Goal: Transaction & Acquisition: Purchase product/service

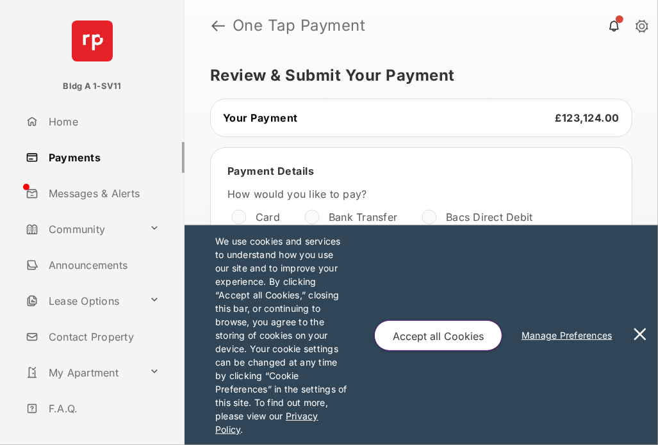
click at [641, 333] on button at bounding box center [640, 335] width 26 height 220
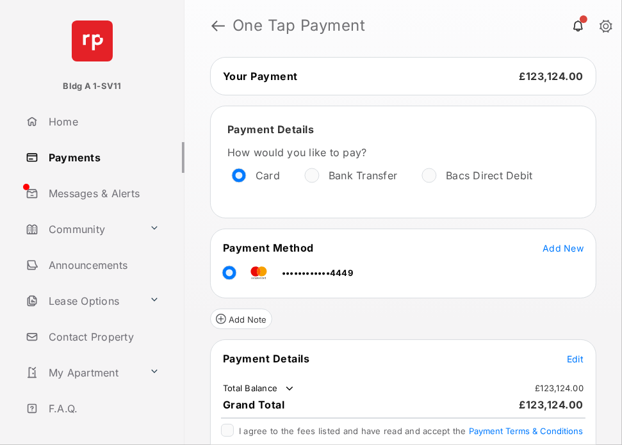
scroll to position [94, 0]
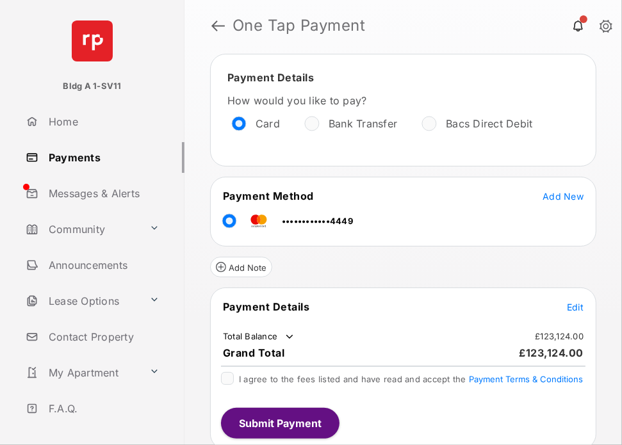
click at [573, 306] on span "Edit" at bounding box center [575, 307] width 17 height 11
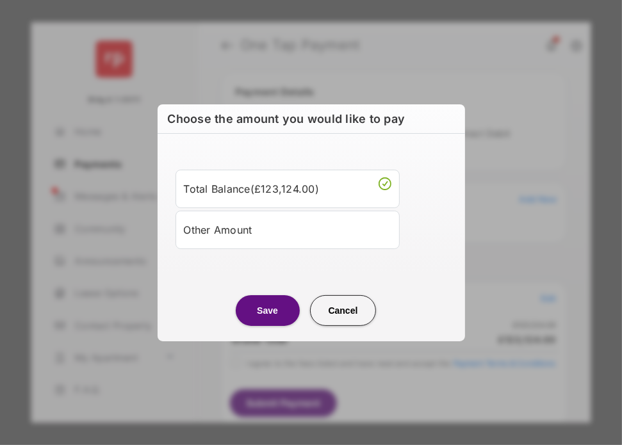
click at [257, 221] on div "Other Amount" at bounding box center [288, 230] width 208 height 22
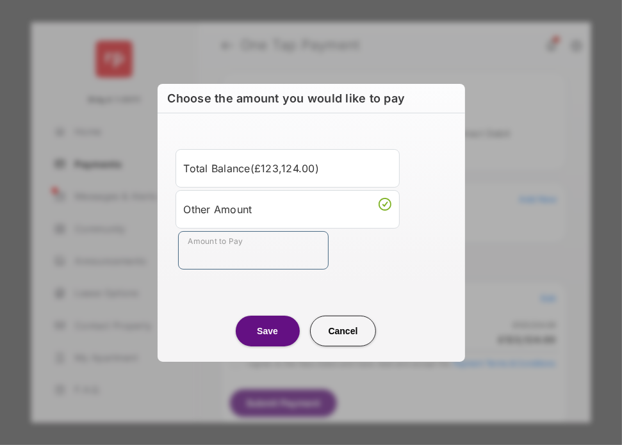
click at [238, 258] on input "Amount to Pay" at bounding box center [253, 250] width 151 height 38
type input "**"
click at [362, 261] on div "Amount to Pay **" at bounding box center [314, 250] width 272 height 38
click at [274, 326] on button "Save" at bounding box center [268, 331] width 64 height 31
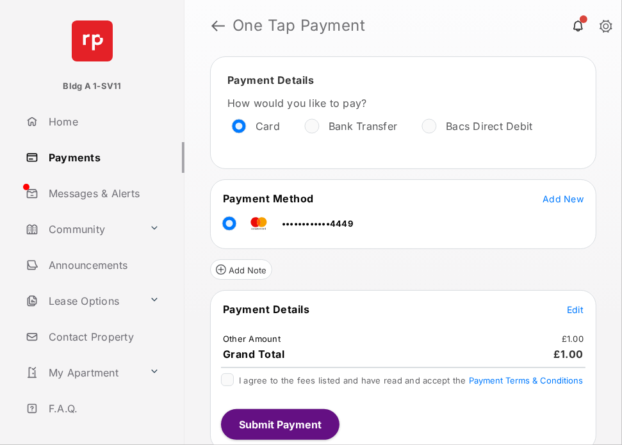
scroll to position [92, 0]
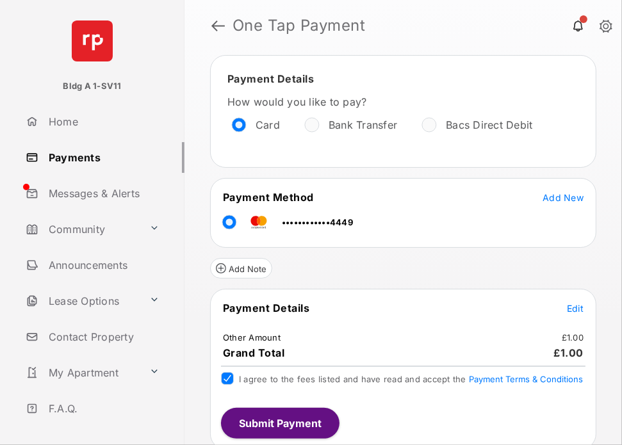
click at [304, 423] on button "Submit Payment" at bounding box center [280, 423] width 118 height 31
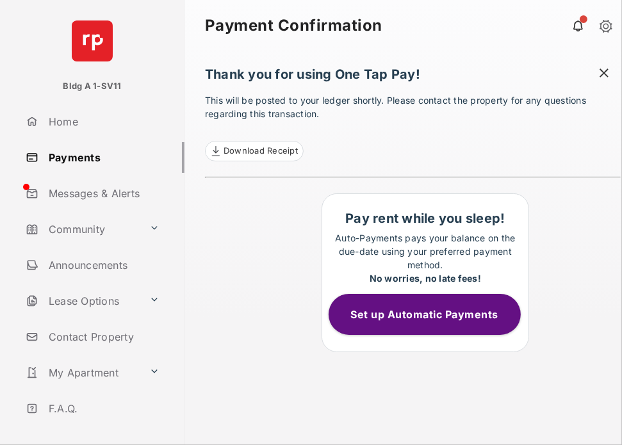
click at [605, 72] on span at bounding box center [604, 75] width 13 height 16
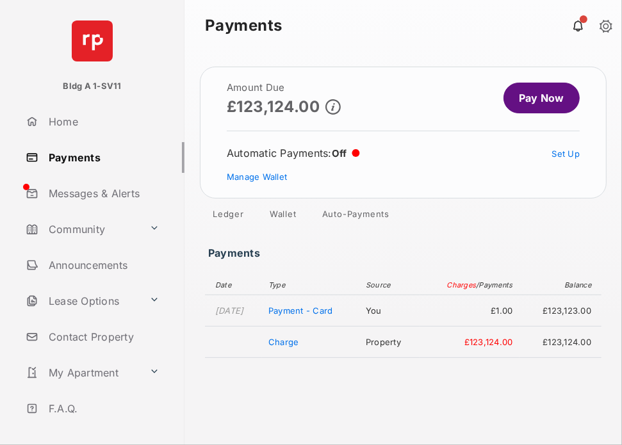
click at [535, 101] on link "Pay Now" at bounding box center [541, 98] width 76 height 31
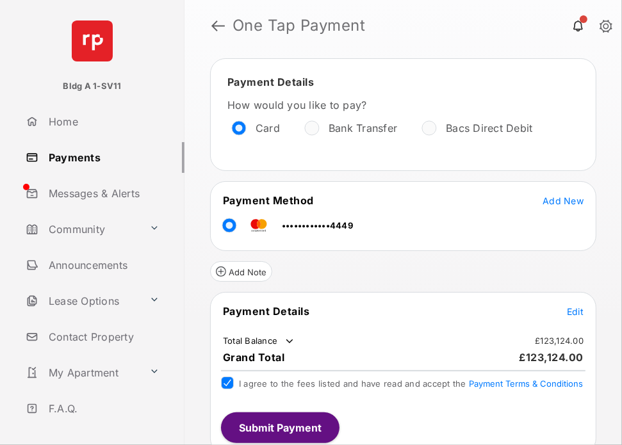
scroll to position [94, 0]
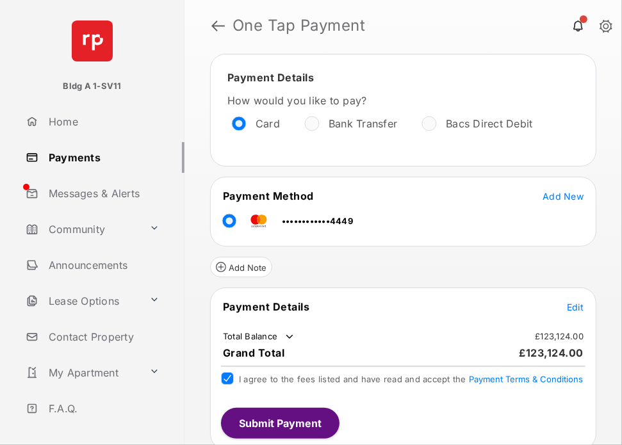
click at [316, 425] on button "Submit Payment" at bounding box center [280, 423] width 118 height 31
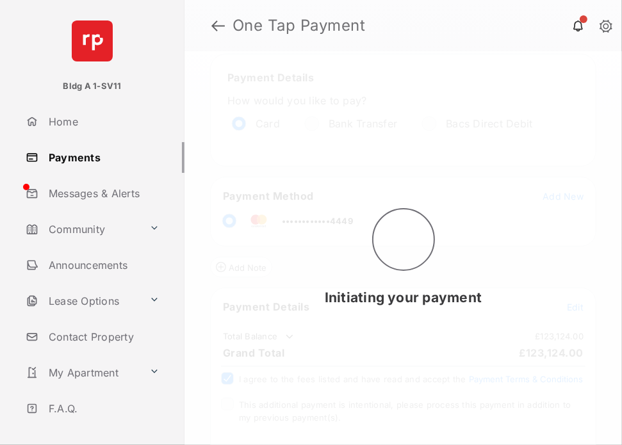
scroll to position [0, 0]
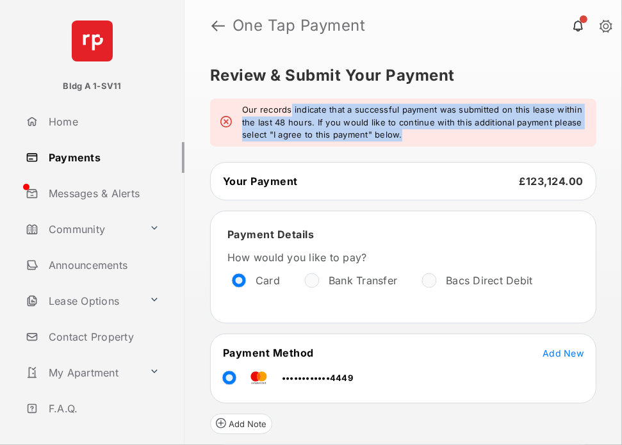
drag, startPoint x: 291, startPoint y: 112, endPoint x: 572, endPoint y: 138, distance: 282.4
click at [572, 138] on em "Our records indicate that a successful payment was submitted on this lease with…" at bounding box center [414, 123] width 344 height 38
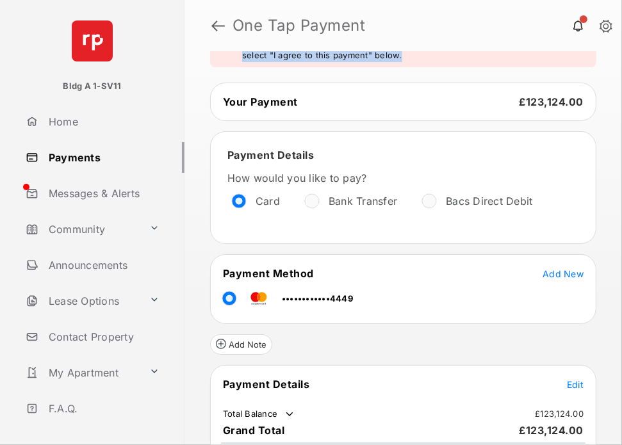
scroll to position [194, 0]
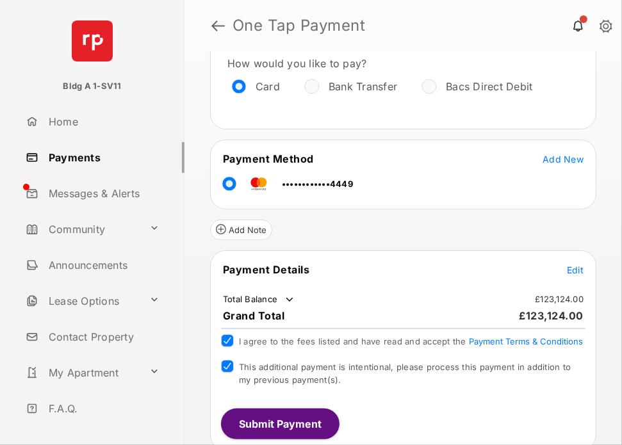
click at [320, 417] on button "Submit Payment" at bounding box center [280, 424] width 118 height 31
